Goal: Task Accomplishment & Management: Complete application form

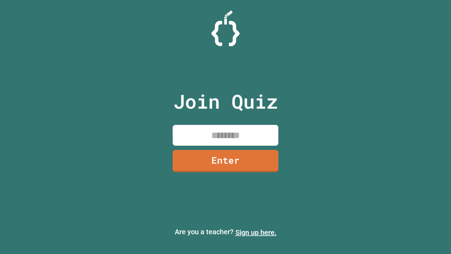
click at [256, 232] on link "Sign up here." at bounding box center [255, 232] width 41 height 8
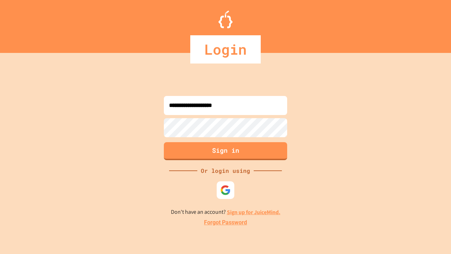
type input "**********"
